Goal: Information Seeking & Learning: Learn about a topic

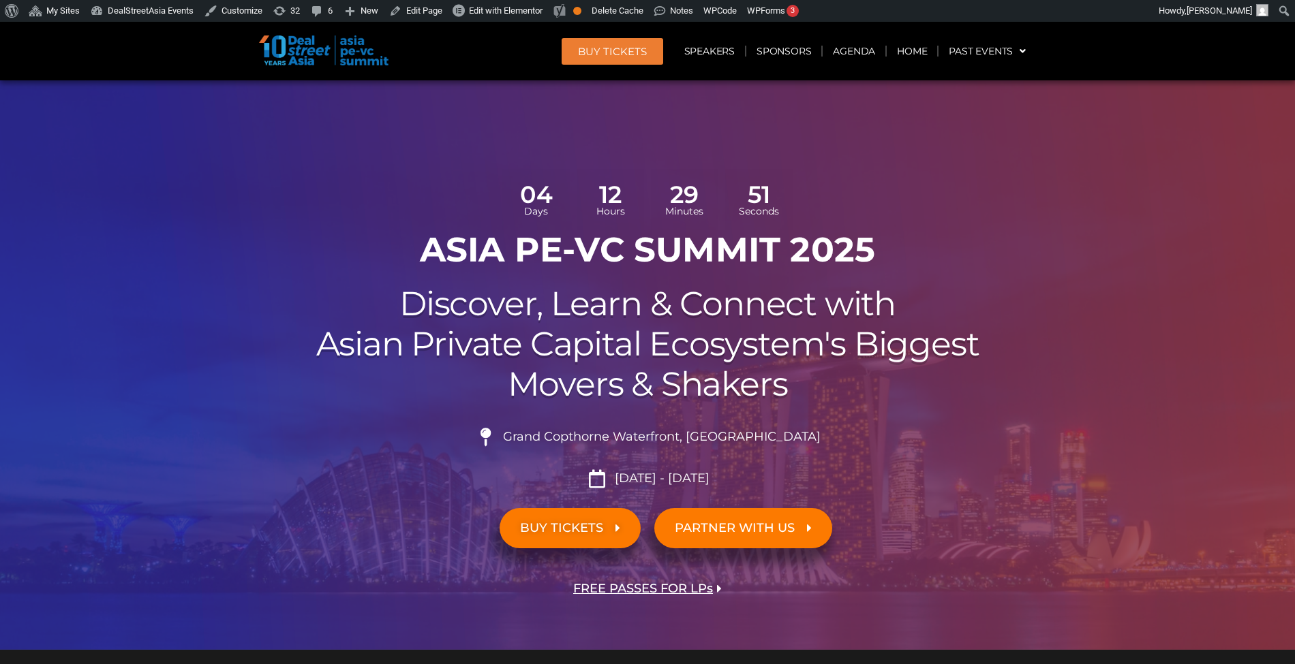
scroll to position [15159, 0]
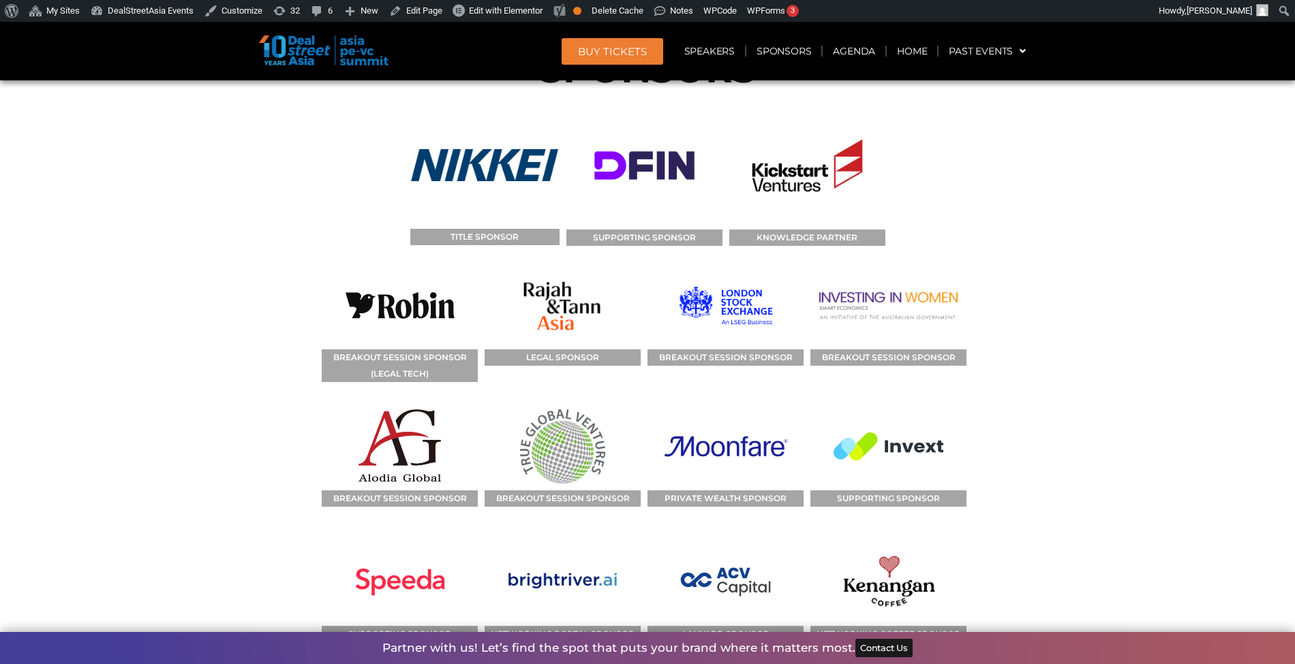
click at [148, 401] on section "SPONSORS TITLE SPONSOR SUPPORTING SPONSOR KNOWLEDGE PARTNER BREAKOUT SESSION SP…" at bounding box center [647, 516] width 1295 height 1027
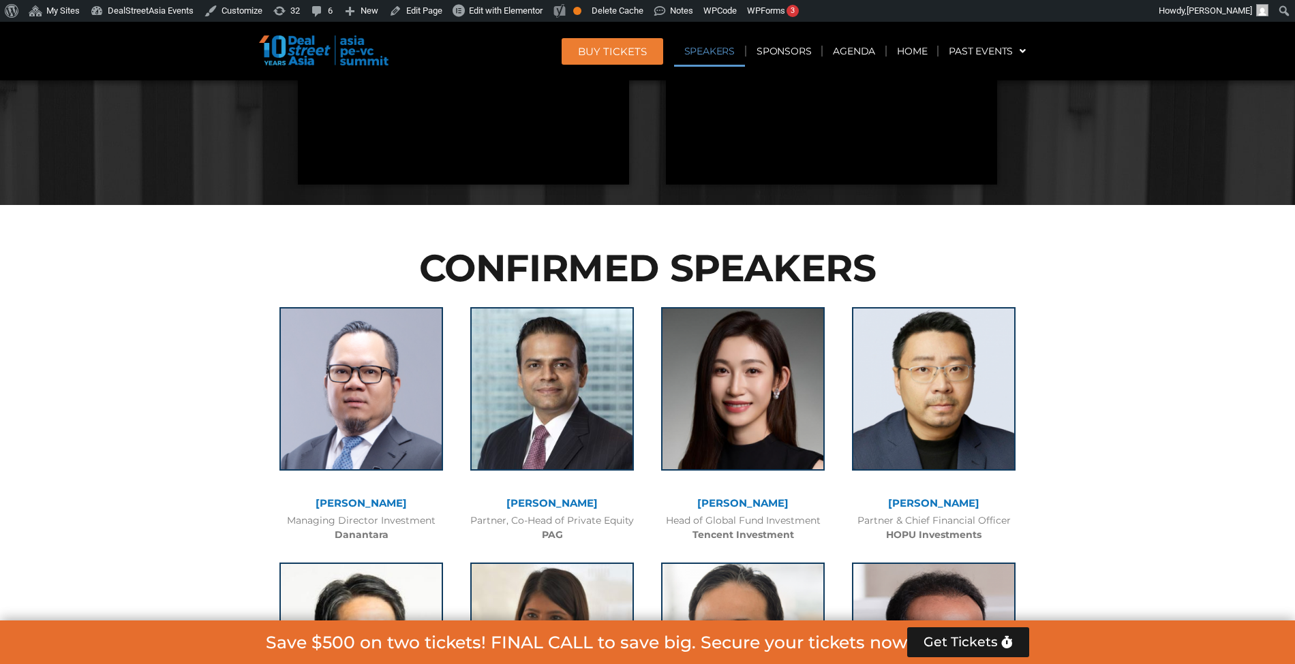
scroll to position [1471, 0]
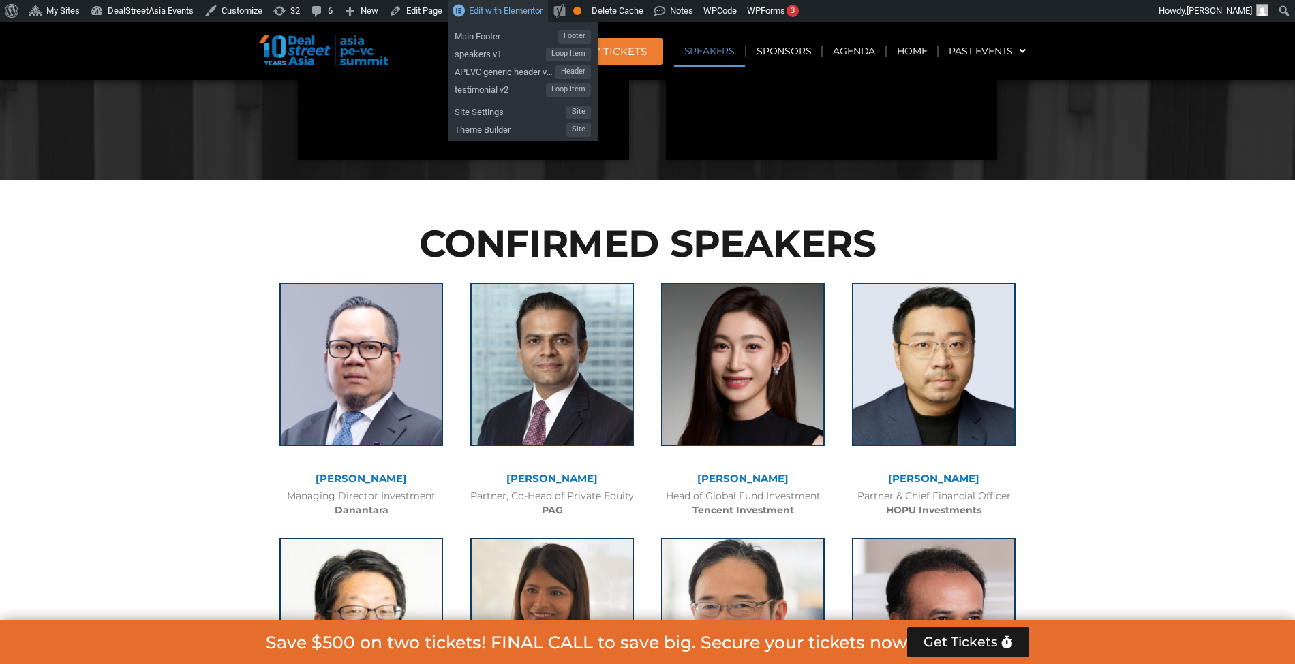
click at [501, 2] on link "Edit with Elementor" at bounding box center [498, 11] width 100 height 22
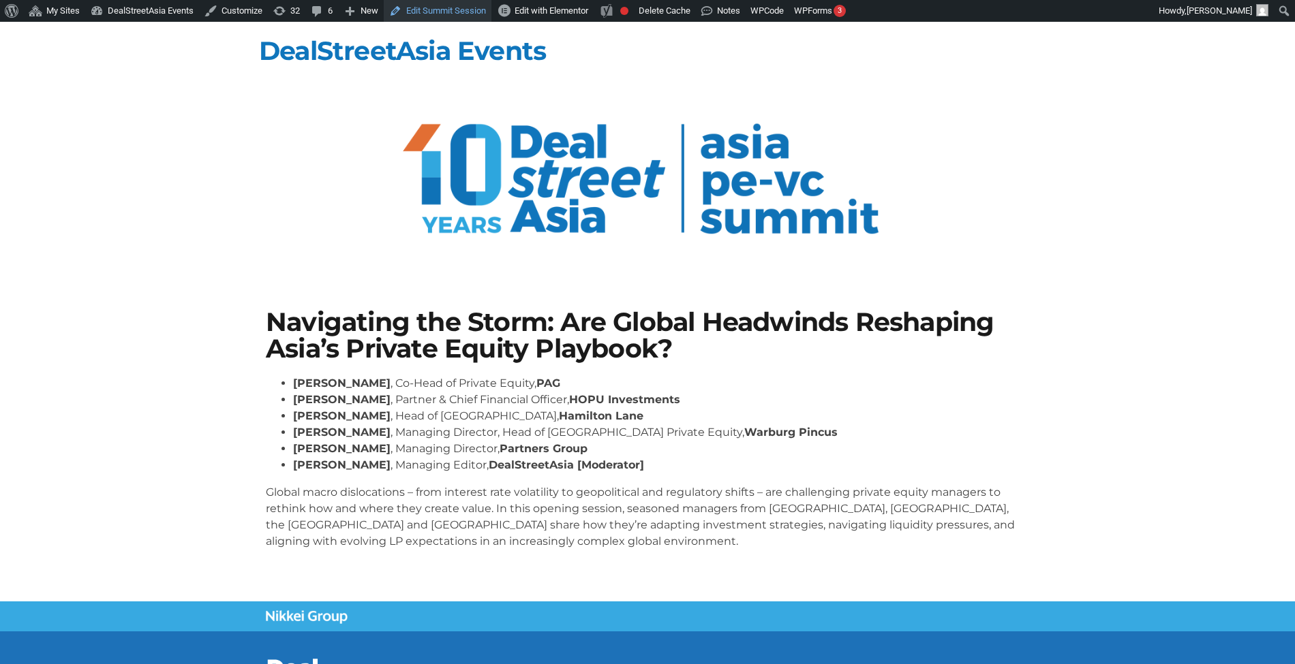
click at [452, 10] on link "Edit Summit Session" at bounding box center [438, 11] width 108 height 22
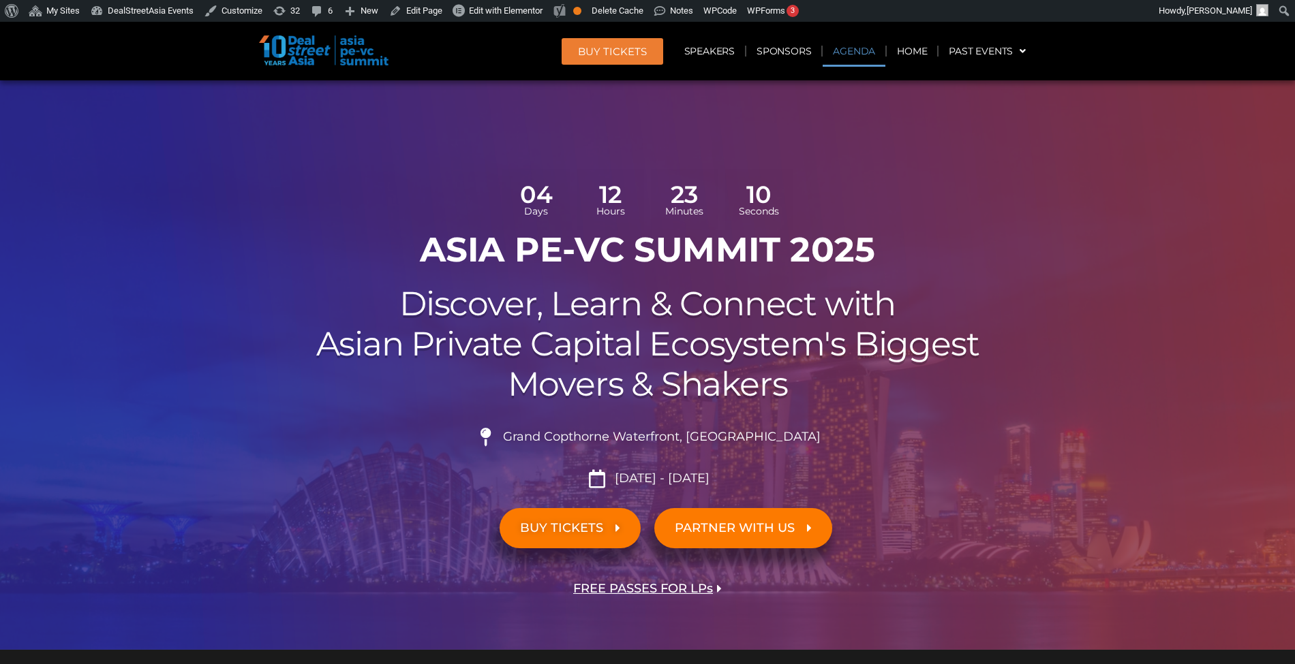
click at [857, 56] on link "Agenda" at bounding box center [854, 50] width 63 height 31
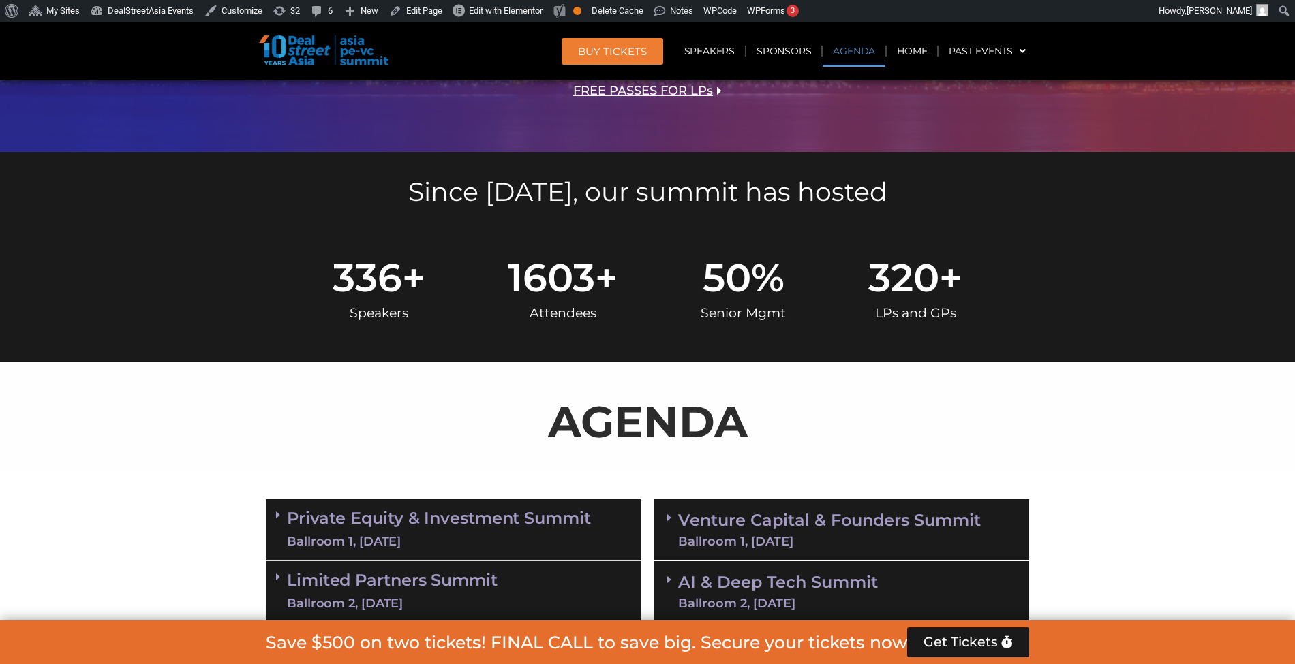
scroll to position [786, 0]
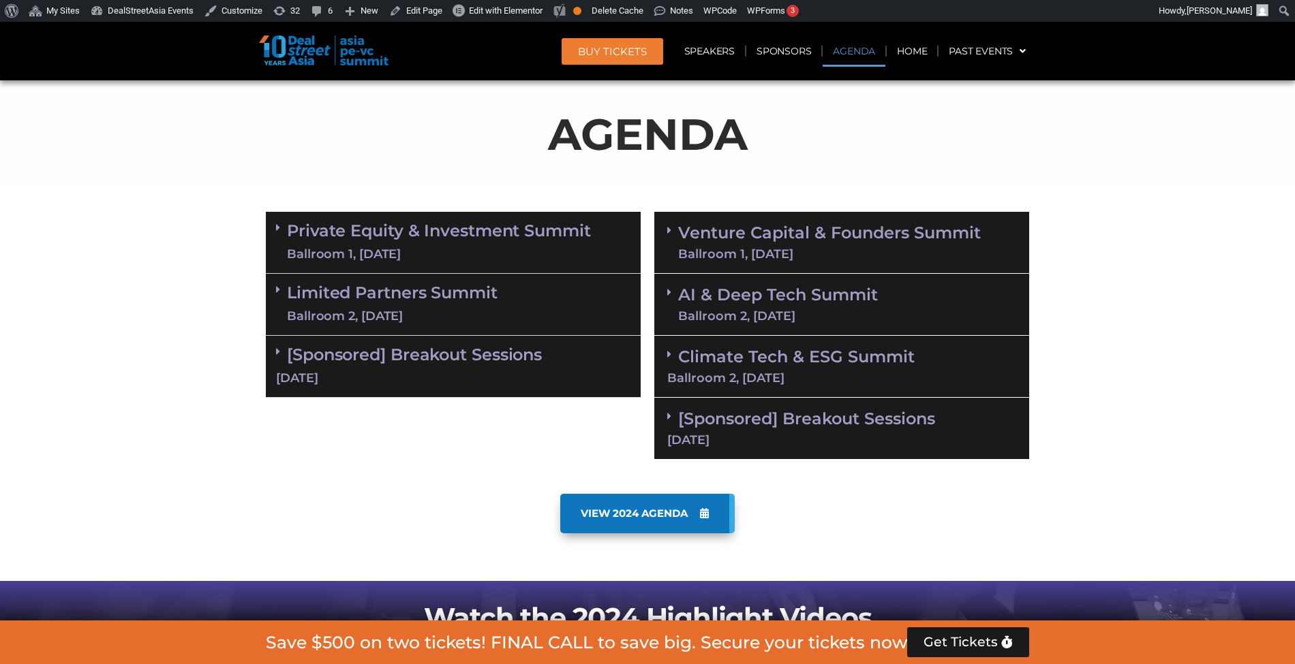
click at [418, 228] on link "Private Equity & Investment Summit Ballroom 1, 10 Sept" at bounding box center [439, 242] width 304 height 41
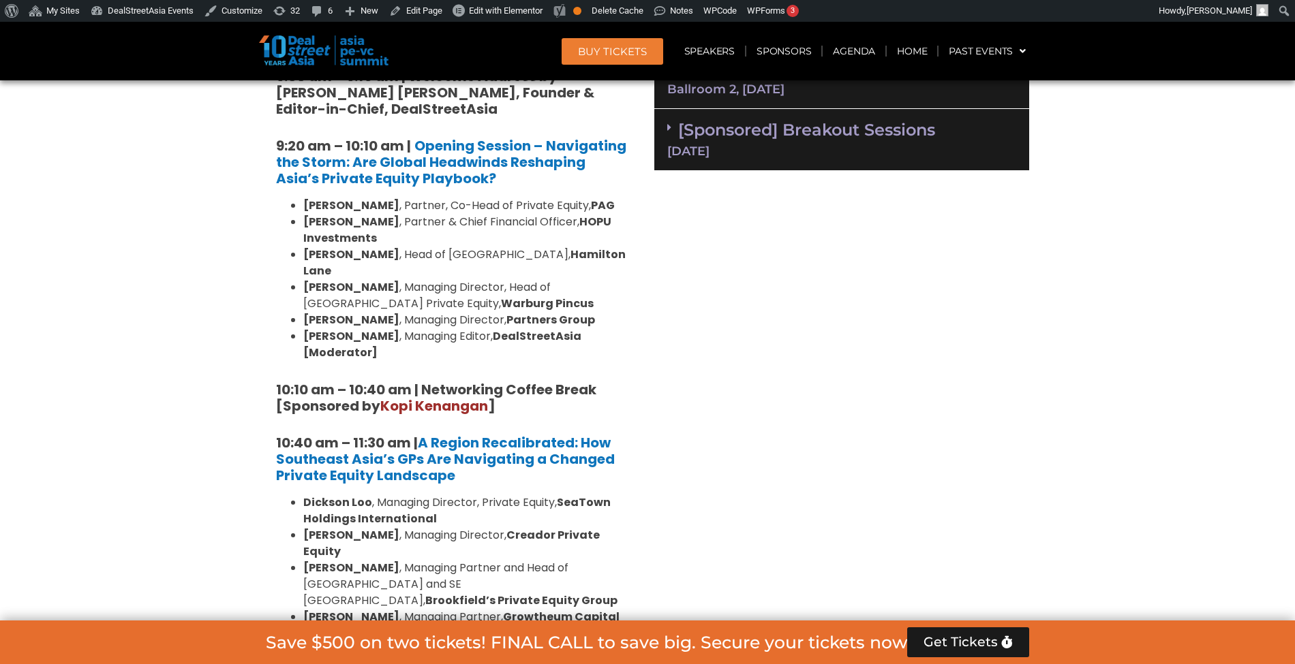
scroll to position [1074, 0]
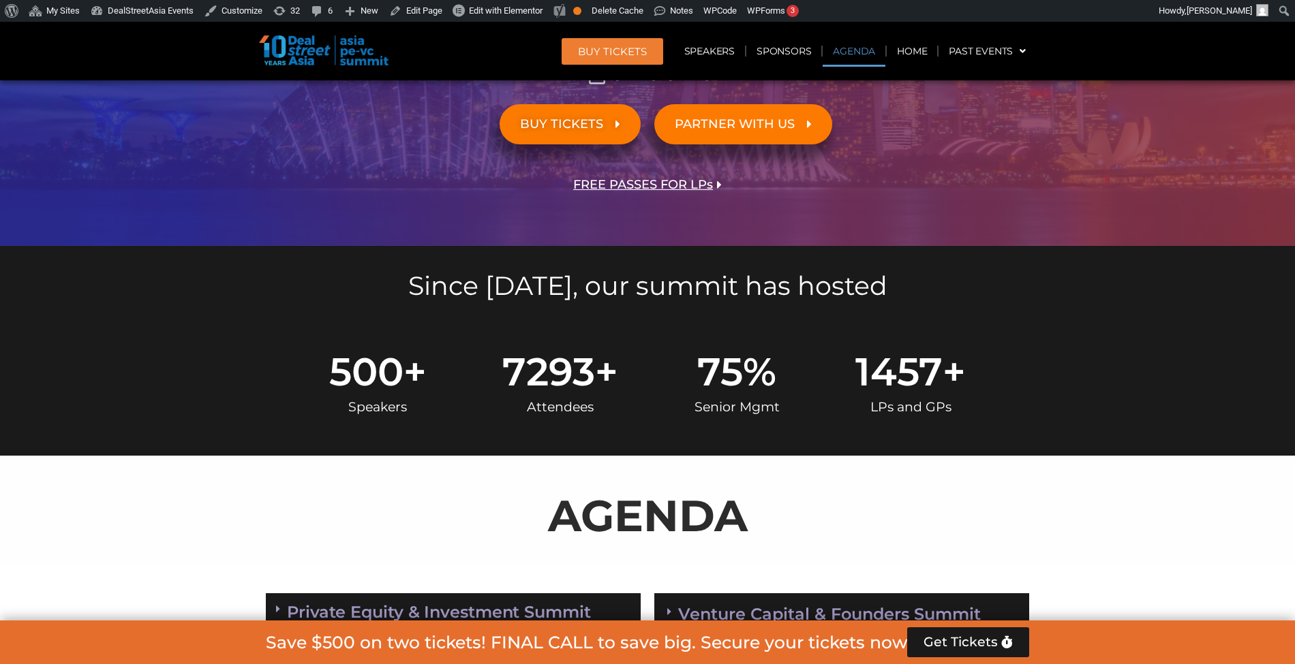
scroll to position [854, 0]
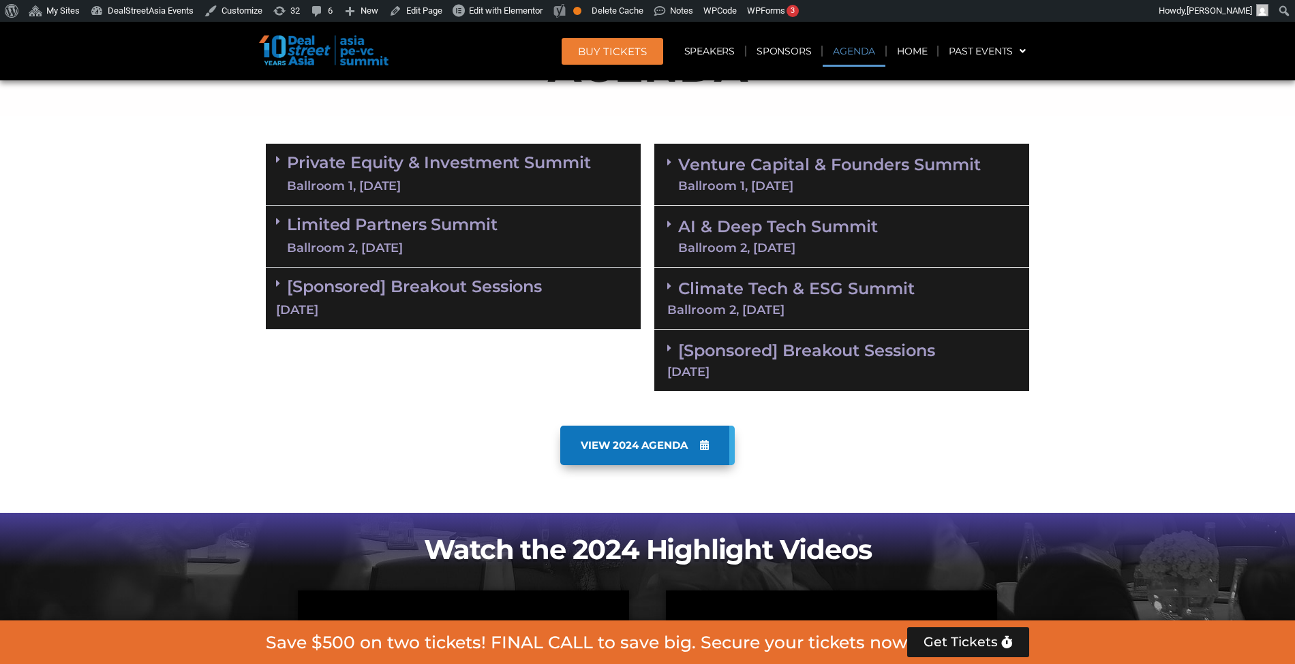
click at [563, 154] on link "Private Equity & Investment Summit Ballroom 1, 10 Sept" at bounding box center [439, 174] width 304 height 41
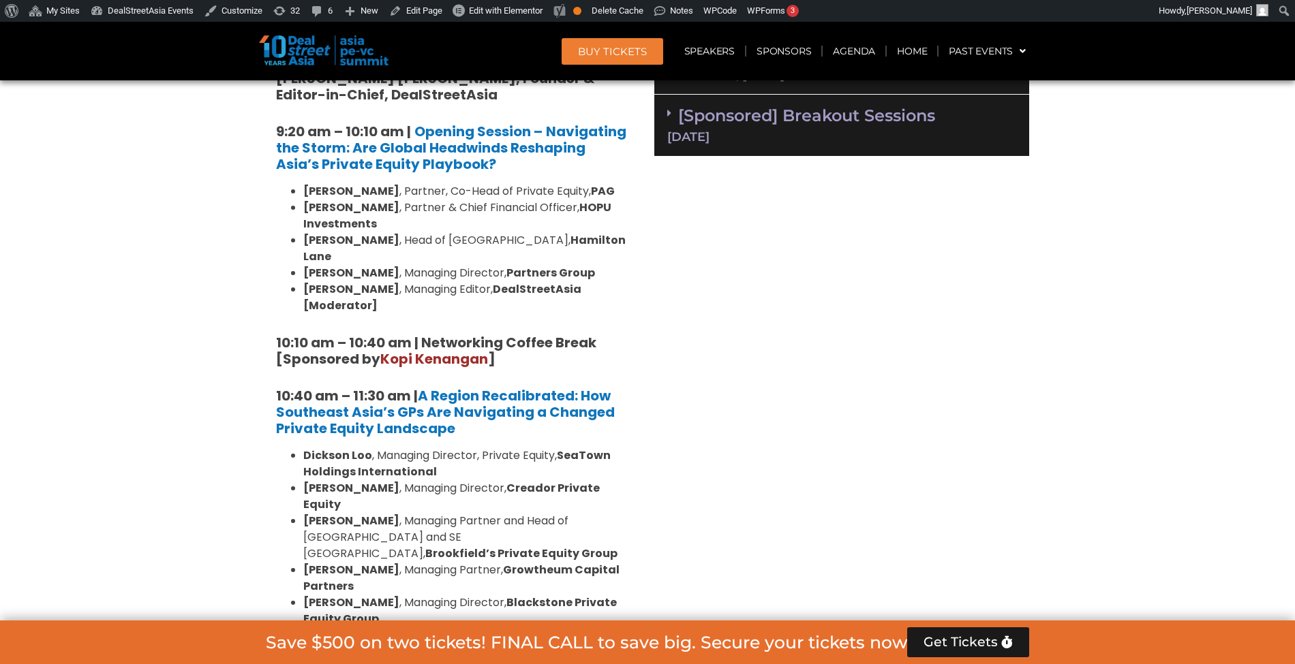
scroll to position [1091, 0]
